Goal: Task Accomplishment & Management: Use online tool/utility

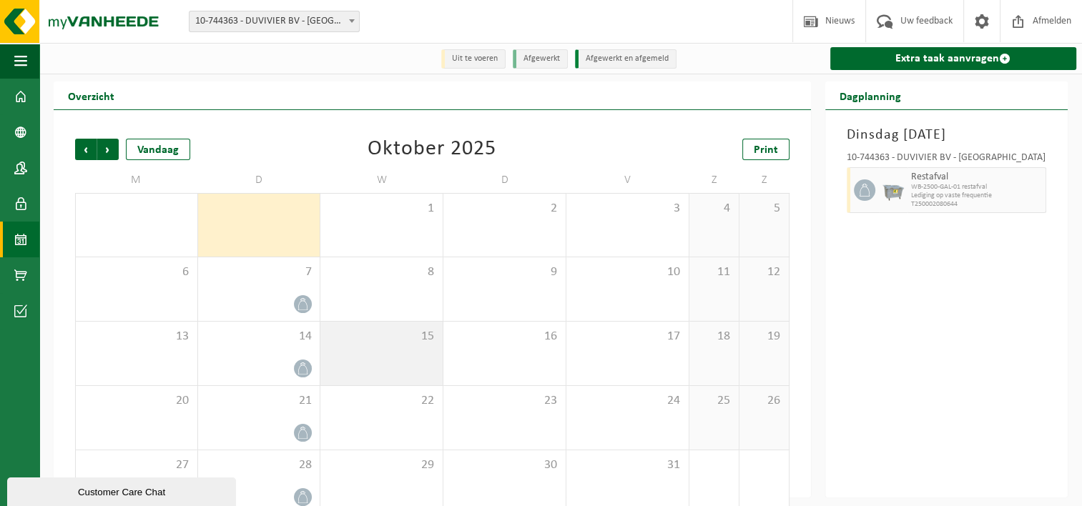
scroll to position [24, 0]
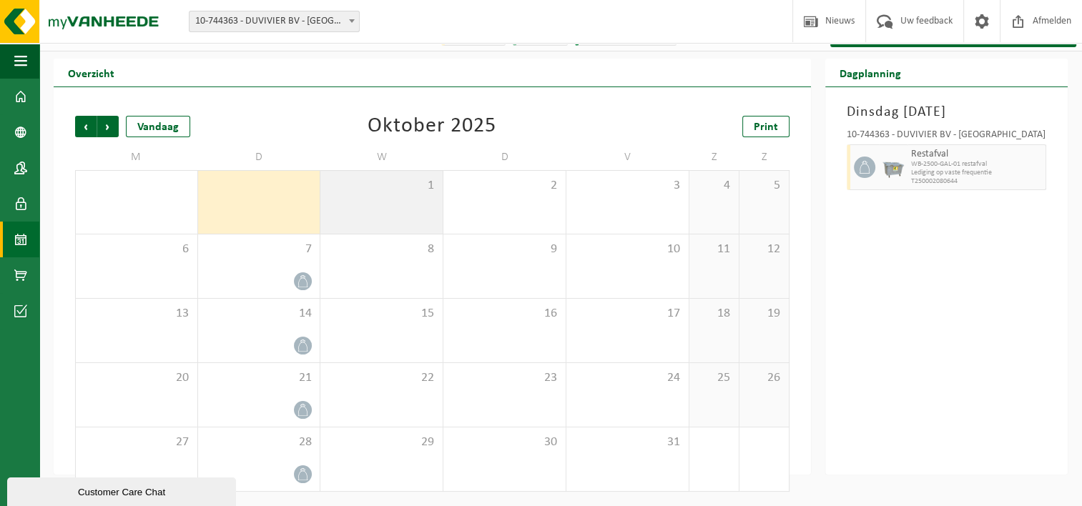
click at [423, 197] on div "1" at bounding box center [381, 202] width 122 height 63
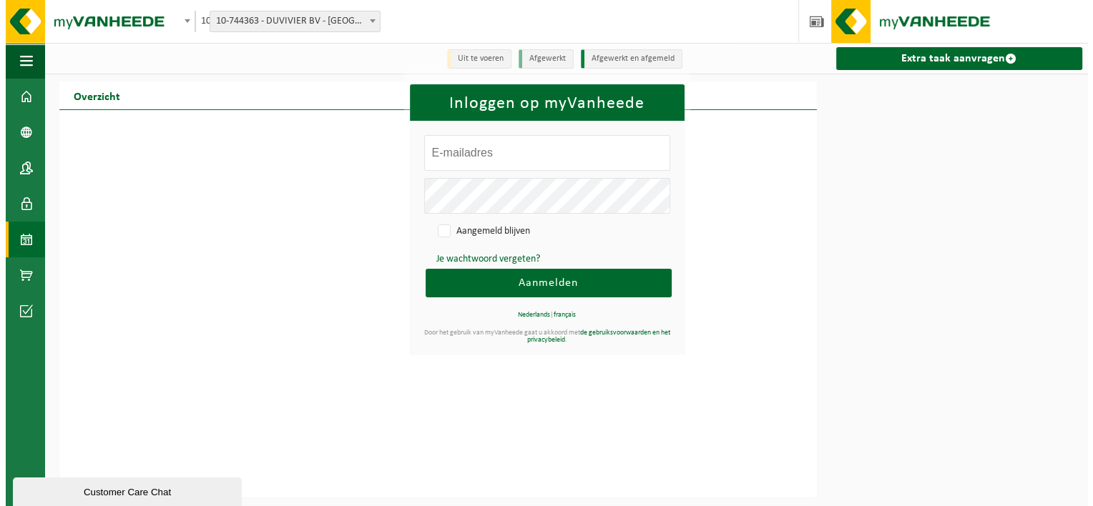
scroll to position [0, 0]
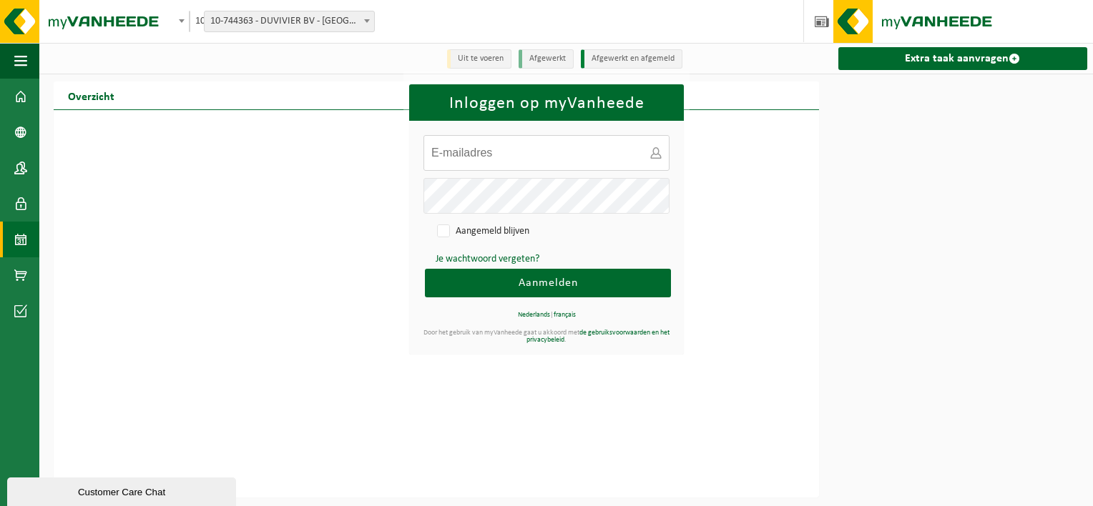
type input "nando.olveti@dexis.be"
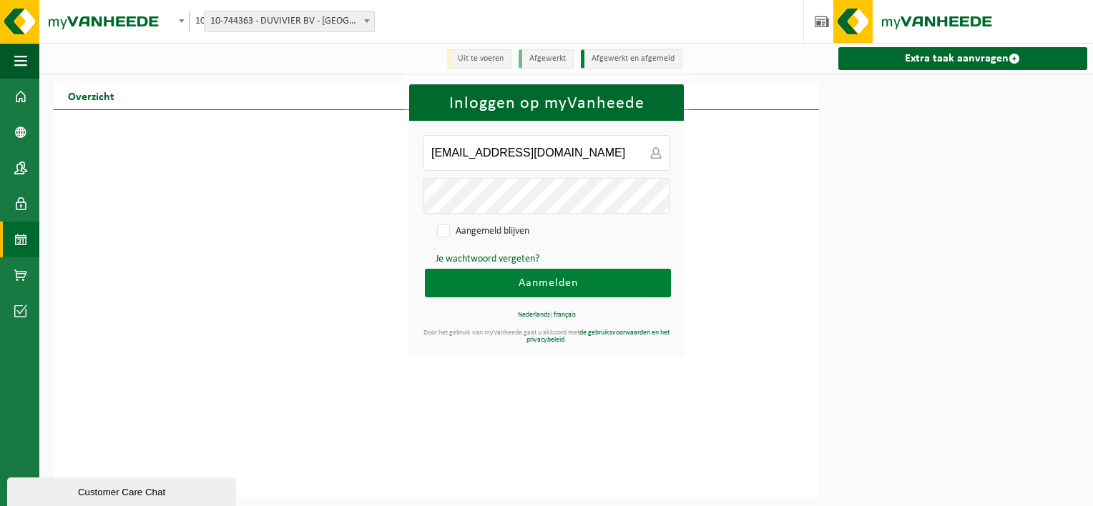
click at [552, 272] on button "Aanmelden" at bounding box center [548, 283] width 246 height 29
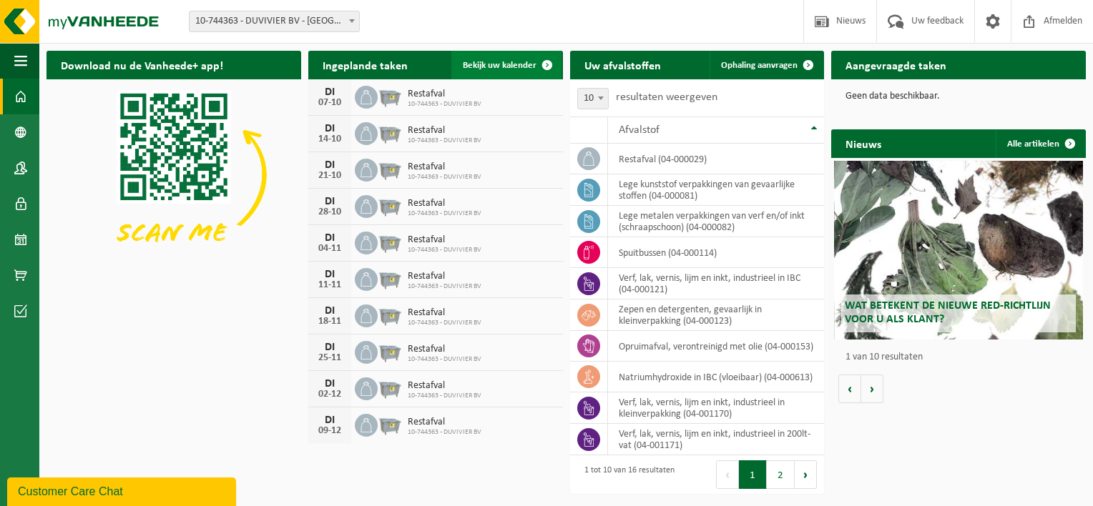
click at [533, 67] on span at bounding box center [547, 65] width 29 height 29
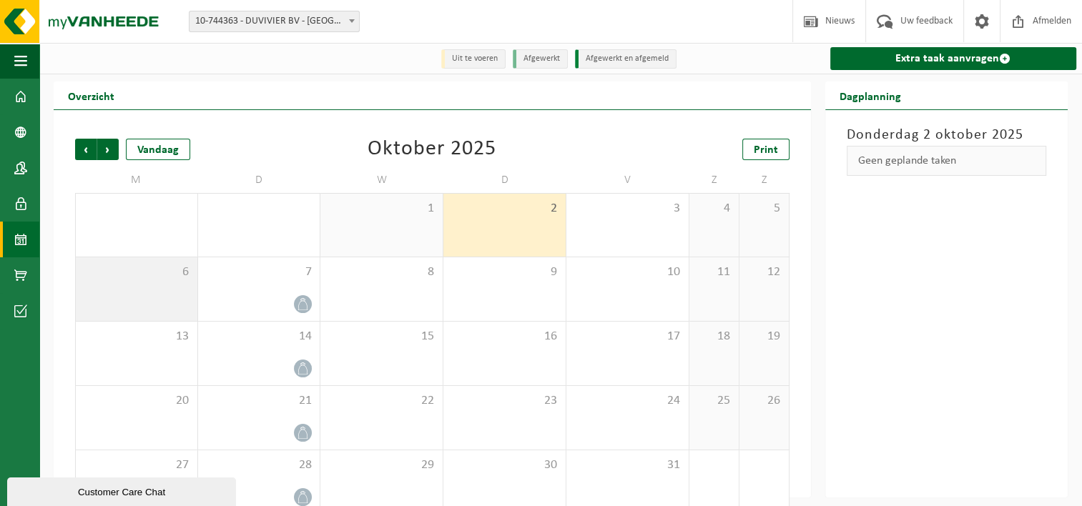
click at [157, 295] on div "6" at bounding box center [137, 289] width 122 height 64
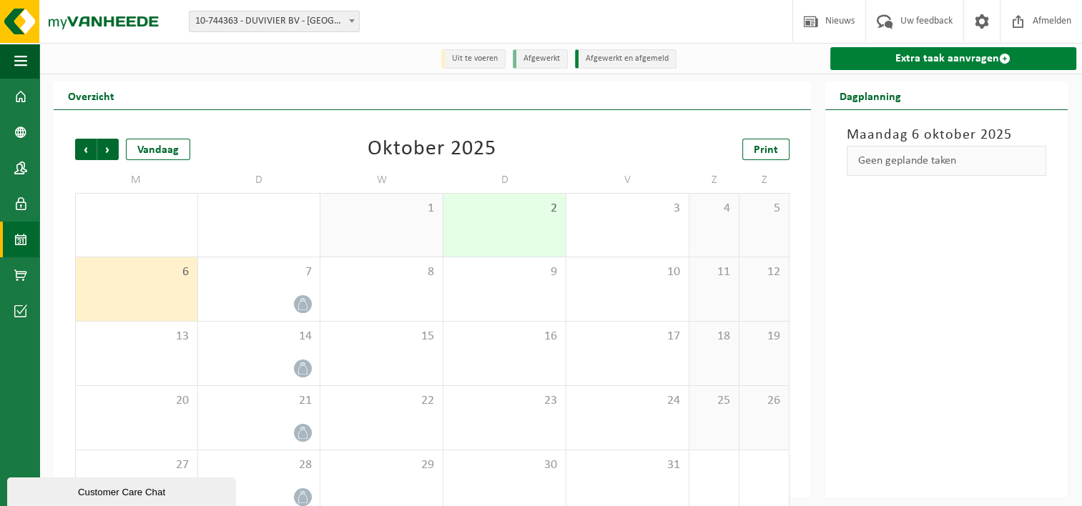
click at [912, 64] on link "Extra taak aanvragen" at bounding box center [953, 58] width 247 height 23
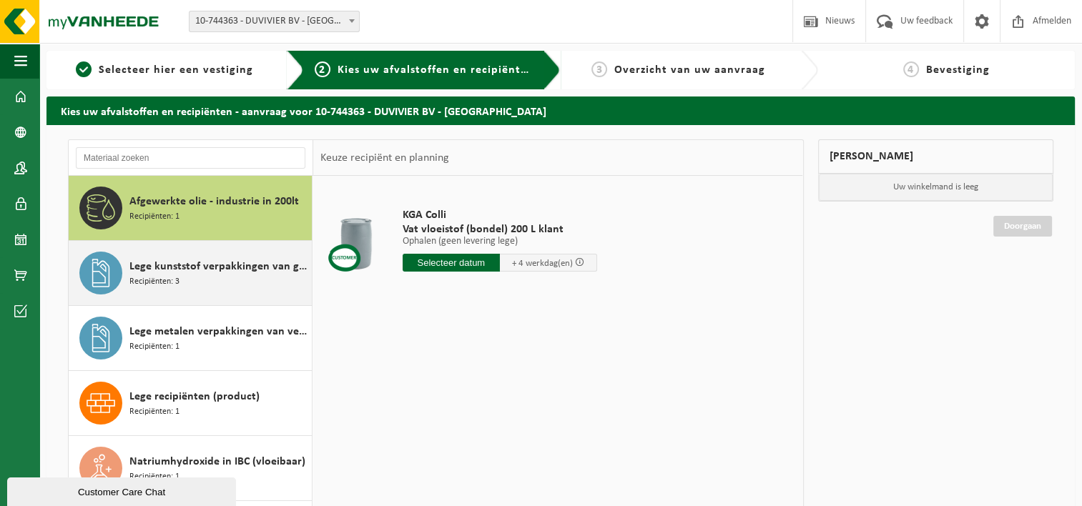
click at [164, 272] on span "Lege kunststof verpakkingen van gevaarlijke stoffen" at bounding box center [218, 266] width 179 height 17
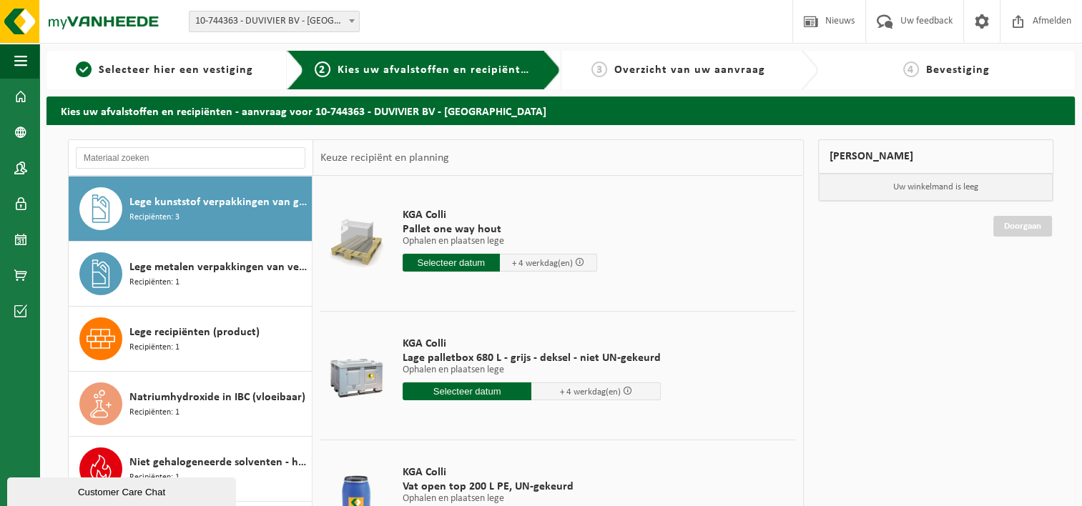
scroll to position [192, 0]
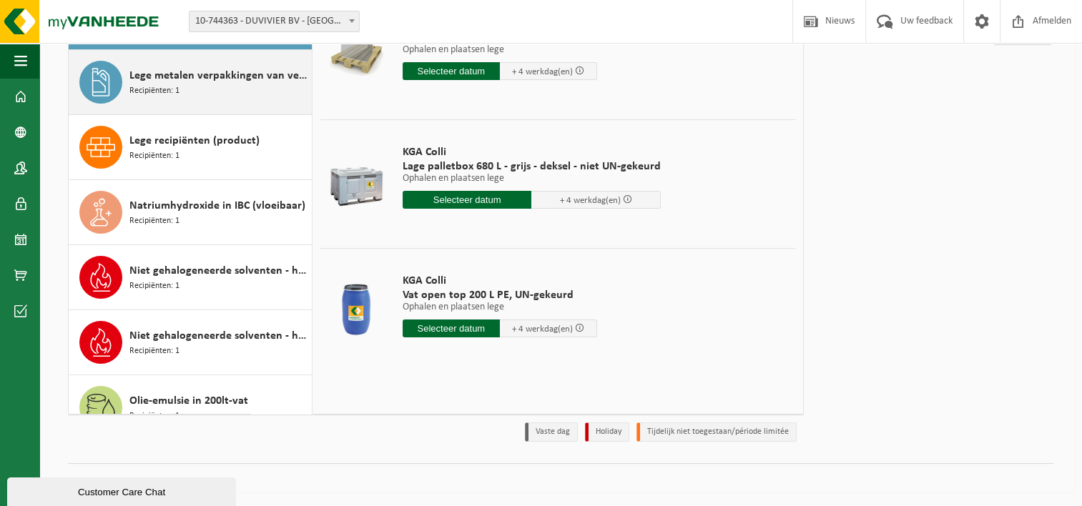
click at [179, 96] on div "Lege metalen verpakkingen van verf en/of inkt (schraapschoon) Recipiënten: 1" at bounding box center [218, 82] width 179 height 43
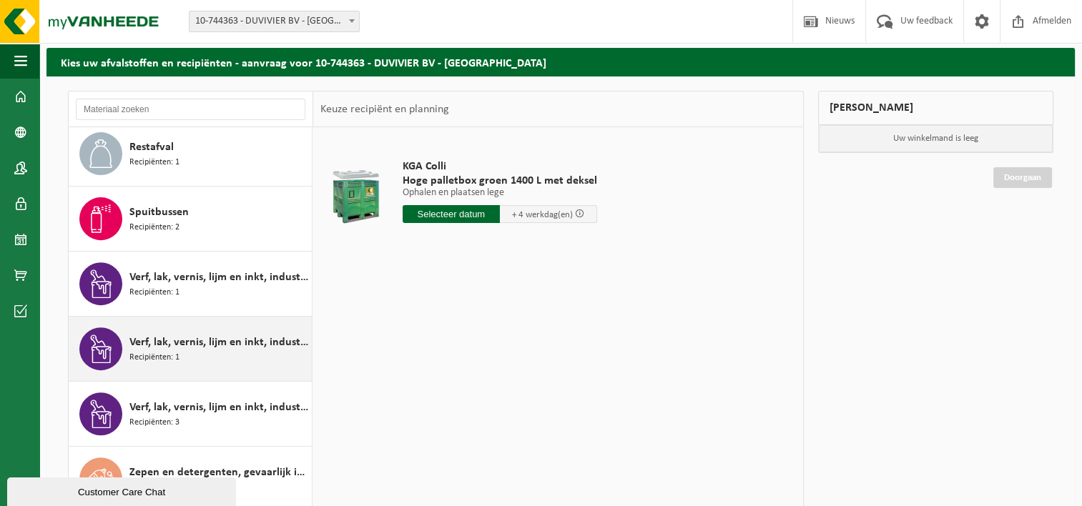
scroll to position [609, 0]
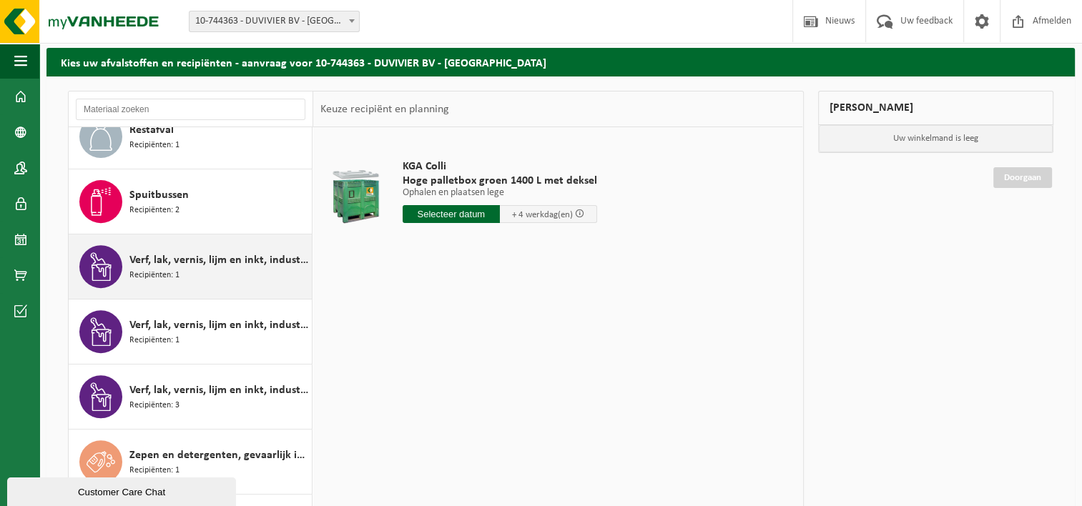
click at [196, 269] on div "Verf, lak, vernis, lijm en inkt, industrieel in 200lt-vat Recipiënten: 1" at bounding box center [218, 266] width 179 height 43
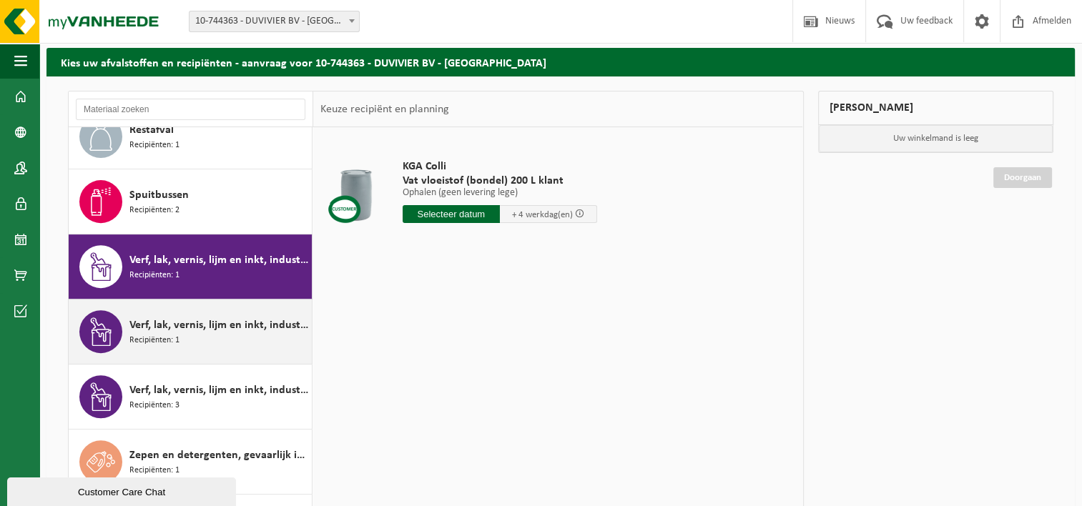
click at [227, 337] on div "Verf, lak, vernis, lijm en inkt, industrieel in IBC Recipiënten: 1" at bounding box center [218, 331] width 179 height 43
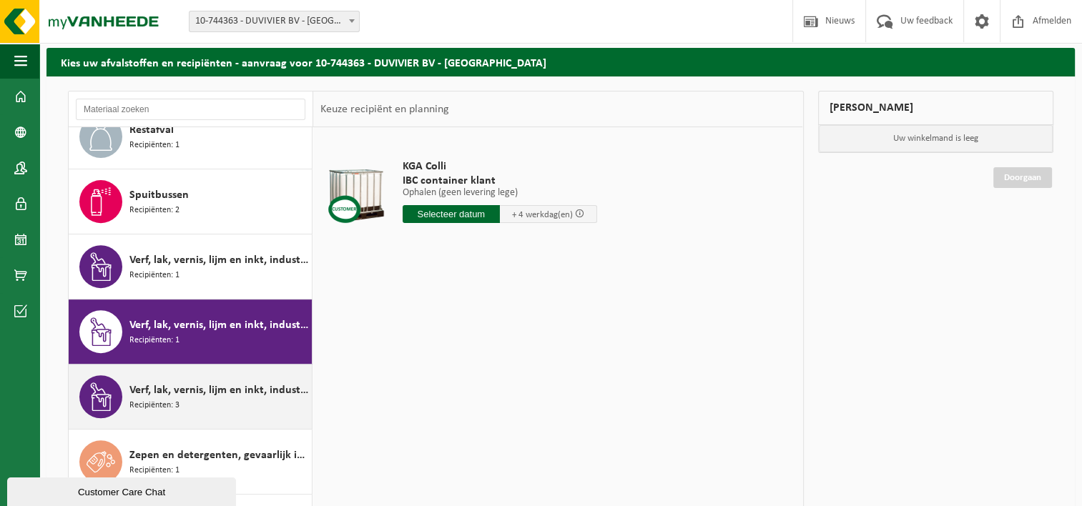
click at [240, 390] on span "Verf, lak, vernis, lijm en inkt, industrieel in kleinverpakking" at bounding box center [218, 390] width 179 height 17
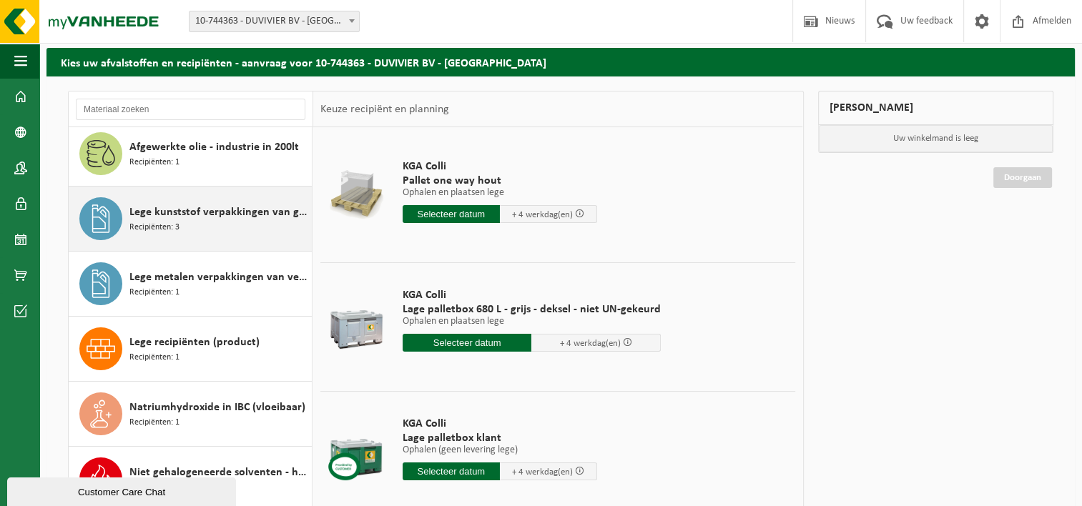
scroll to position [0, 0]
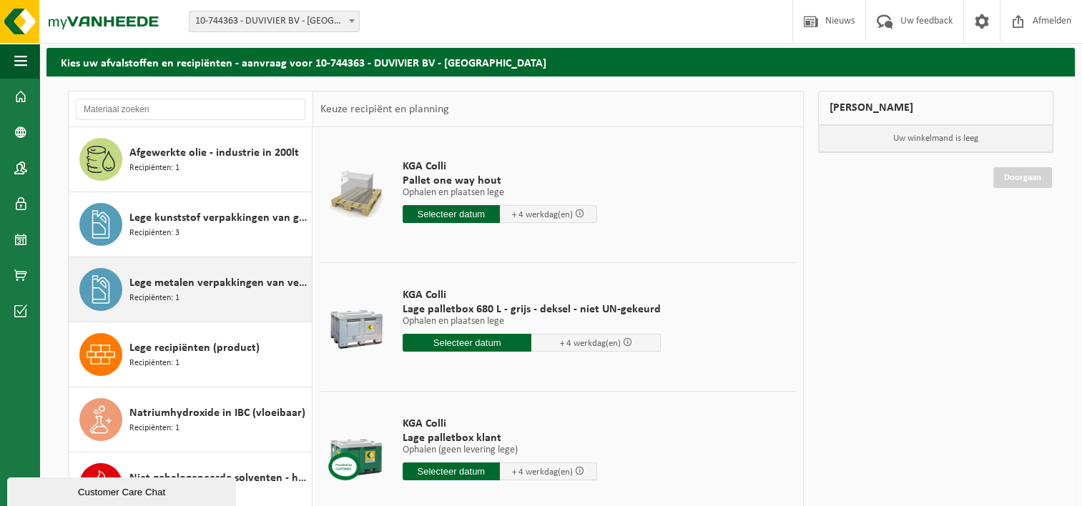
click at [149, 304] on div "Lege metalen verpakkingen van verf en/of inkt (schraapschoon) Recipiënten: 1" at bounding box center [218, 289] width 179 height 43
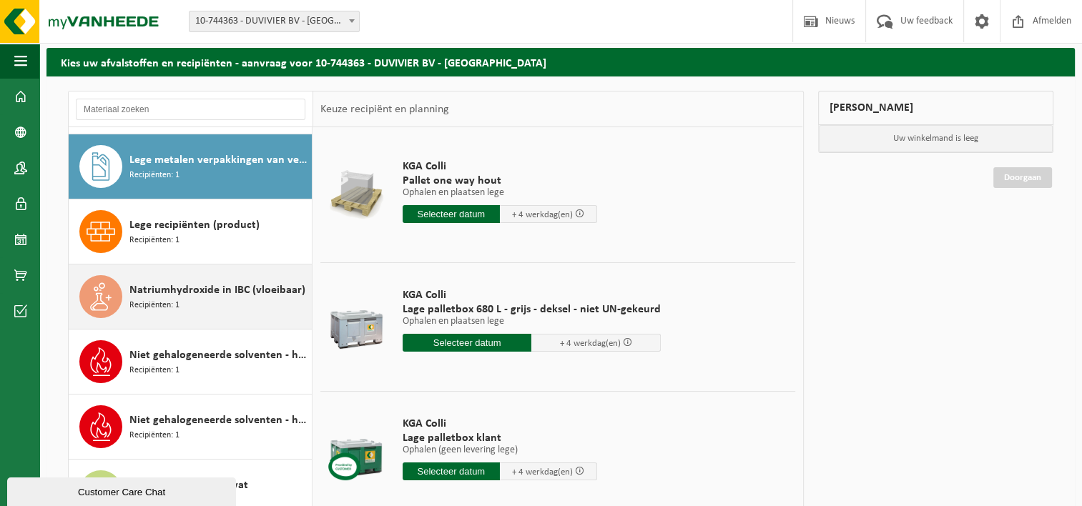
scroll to position [129, 0]
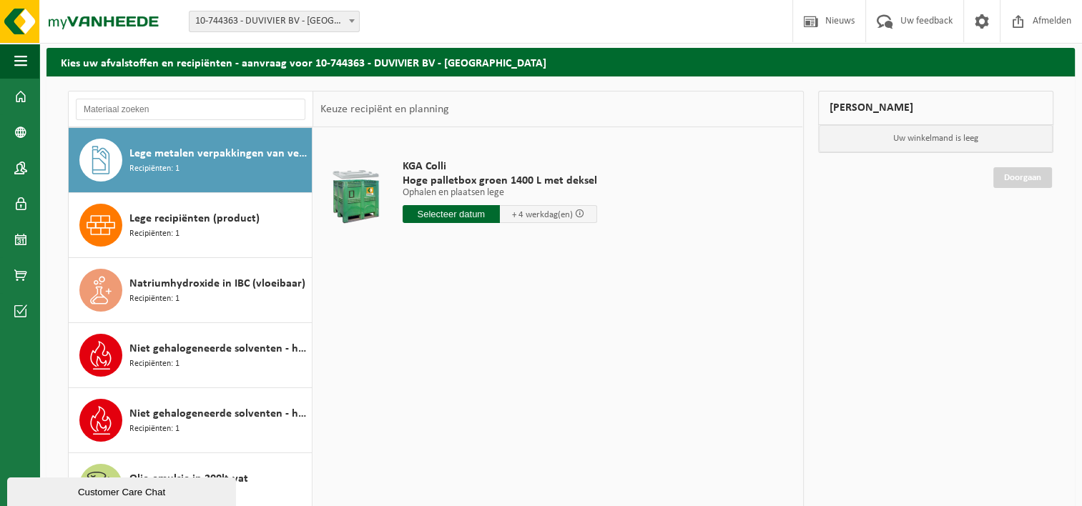
click at [456, 218] on input "text" at bounding box center [451, 214] width 97 height 18
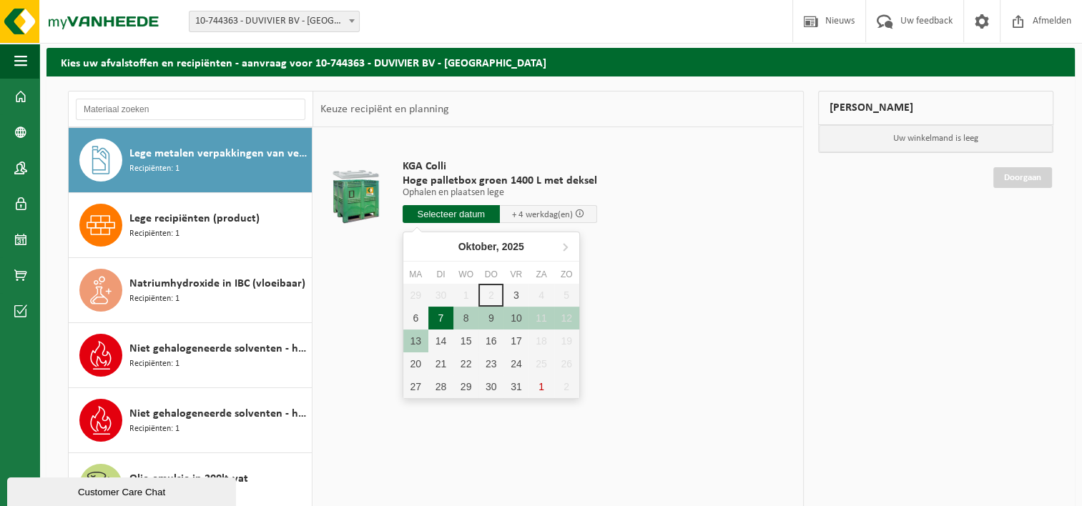
click at [446, 316] on div "7" at bounding box center [440, 318] width 25 height 23
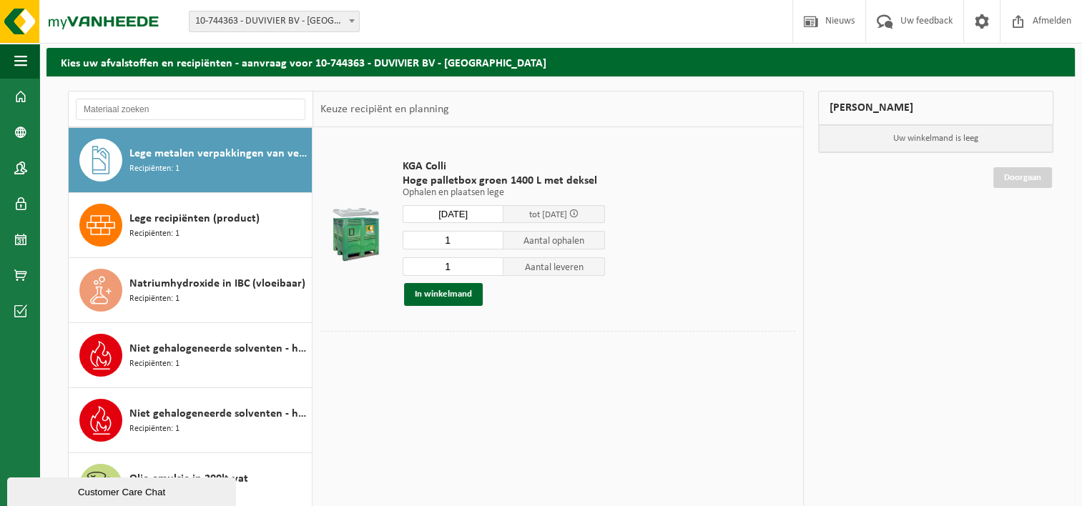
type input "Van 2025-10-07"
click at [453, 300] on button "In winkelmand" at bounding box center [443, 294] width 79 height 23
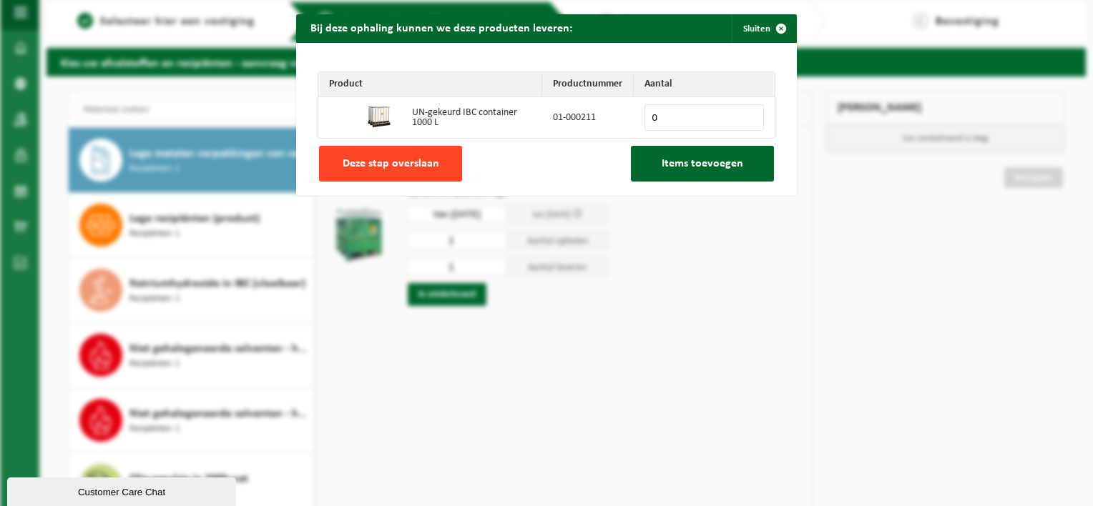
click at [415, 174] on button "Deze stap overslaan" at bounding box center [390, 164] width 143 height 36
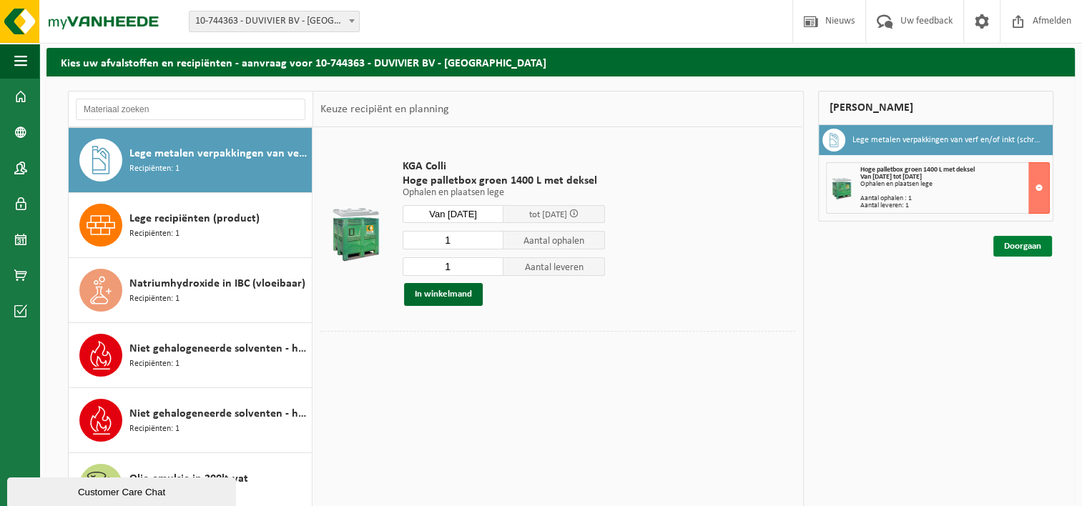
click at [1021, 243] on link "Doorgaan" at bounding box center [1022, 246] width 59 height 21
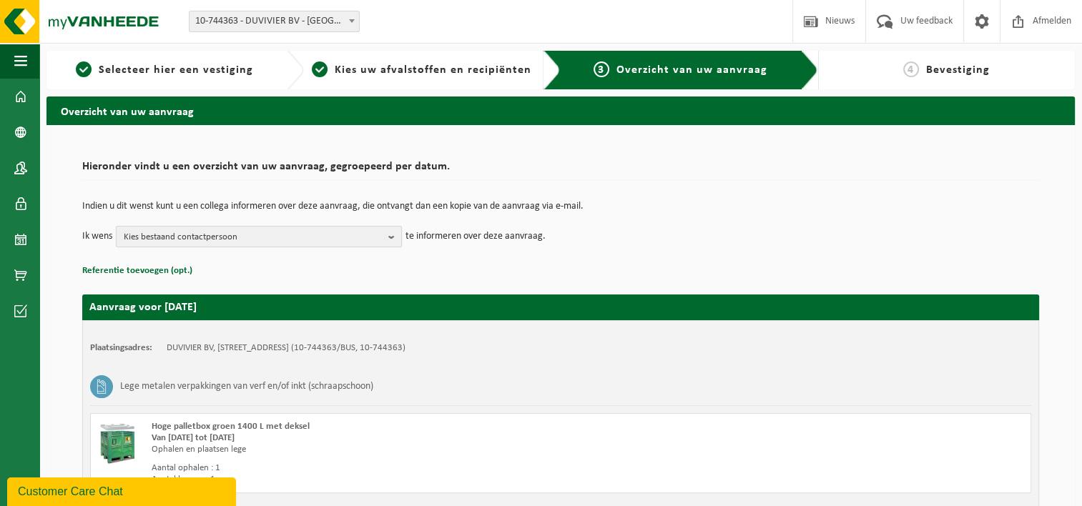
click at [274, 241] on span "Kies bestaand contactpersoon" at bounding box center [253, 237] width 259 height 21
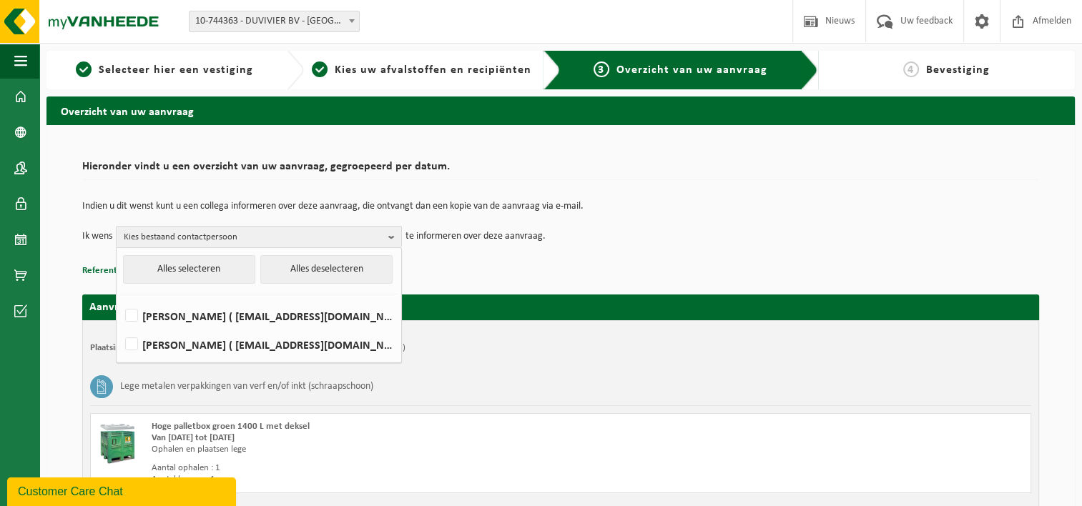
click at [581, 280] on div "Hieronder vindt u een overzicht van uw aanvraag, gegroepeerd per datum. Indien …" at bounding box center [560, 353] width 985 height 428
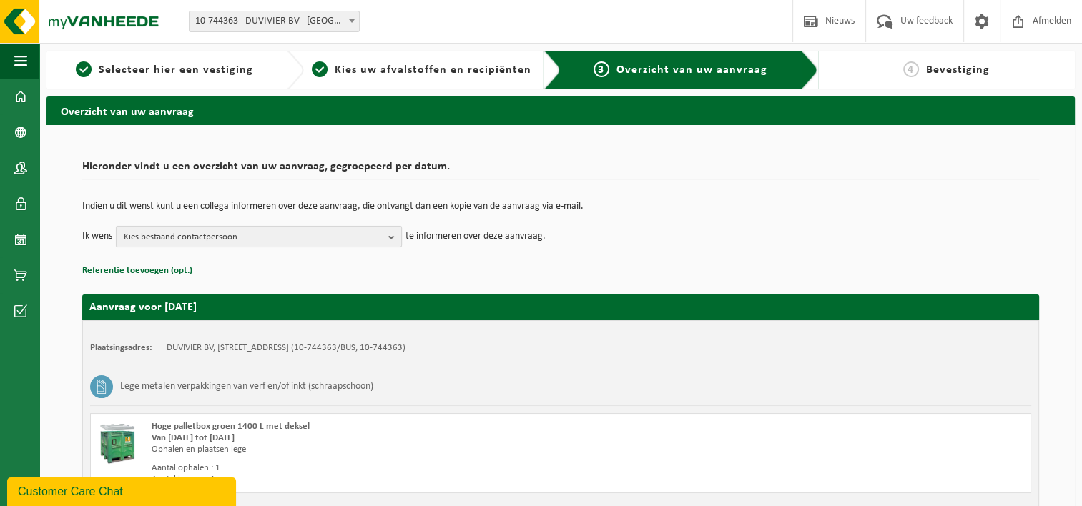
click at [248, 237] on span "Kies bestaand contactpersoon" at bounding box center [253, 237] width 259 height 21
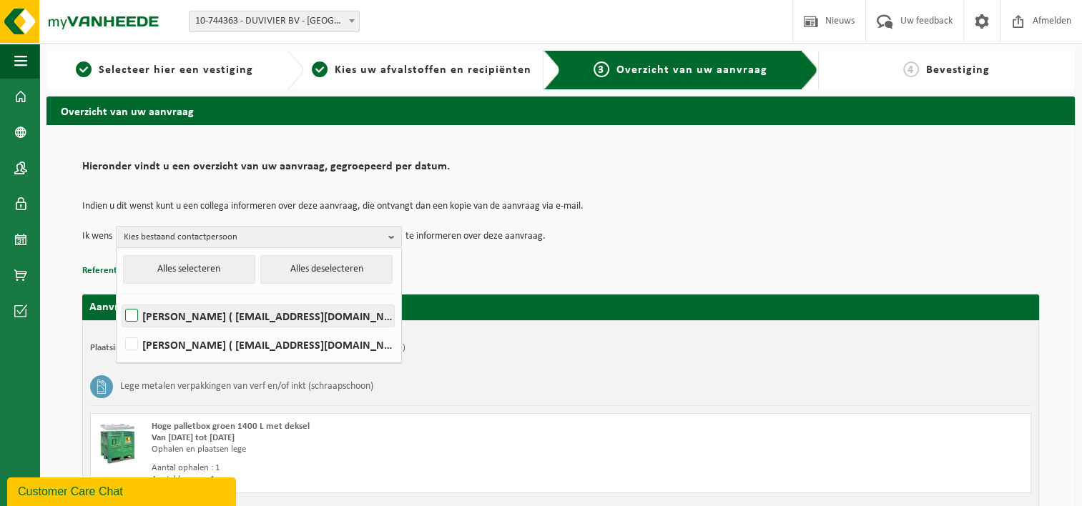
click at [142, 315] on label "[PERSON_NAME] ( [EMAIL_ADDRESS][DOMAIN_NAME] )" at bounding box center [258, 315] width 272 height 21
click at [120, 298] on input "[PERSON_NAME] ( [EMAIL_ADDRESS][DOMAIN_NAME] )" at bounding box center [119, 297] width 1 height 1
checkbox input "true"
click at [506, 276] on p "Referentie toevoegen (opt.)" at bounding box center [560, 271] width 957 height 19
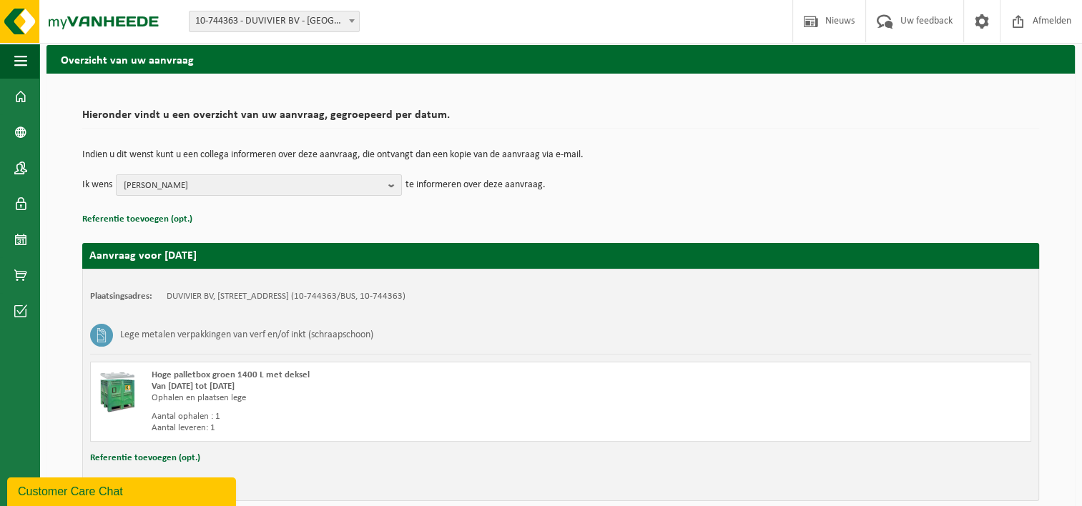
scroll to position [117, 0]
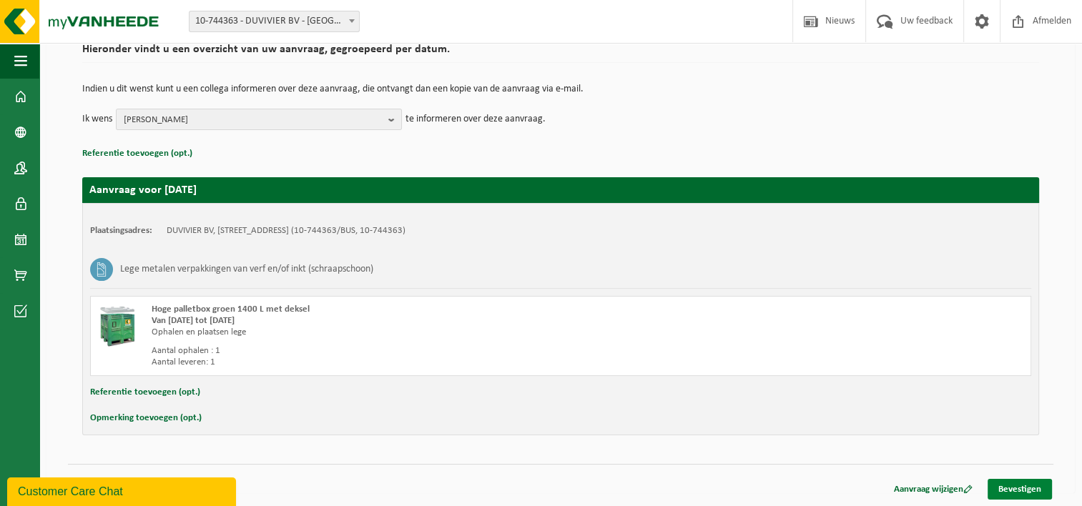
click at [1015, 493] on link "Bevestigen" at bounding box center [1020, 489] width 64 height 21
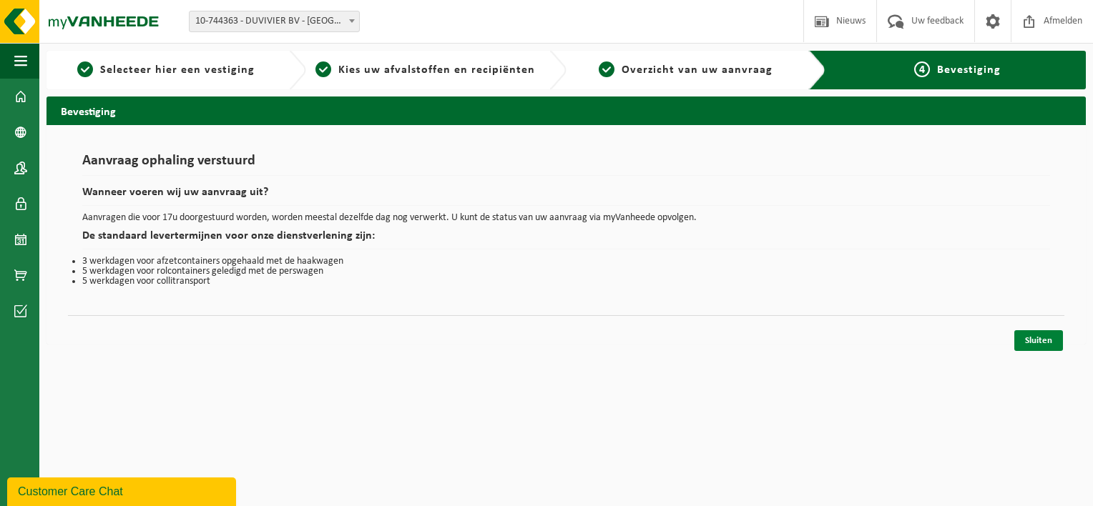
click at [1053, 338] on link "Sluiten" at bounding box center [1038, 340] width 49 height 21
